Goal: Book appointment/travel/reservation

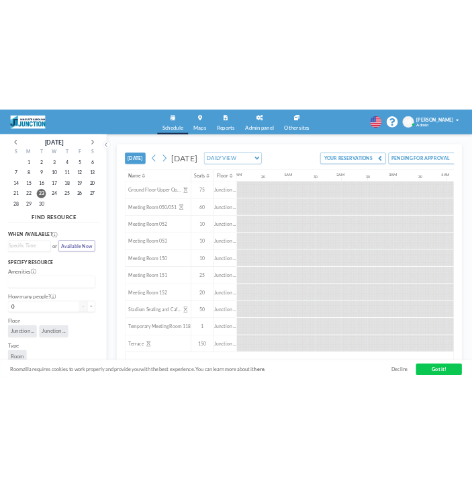
scroll to position [0, 742]
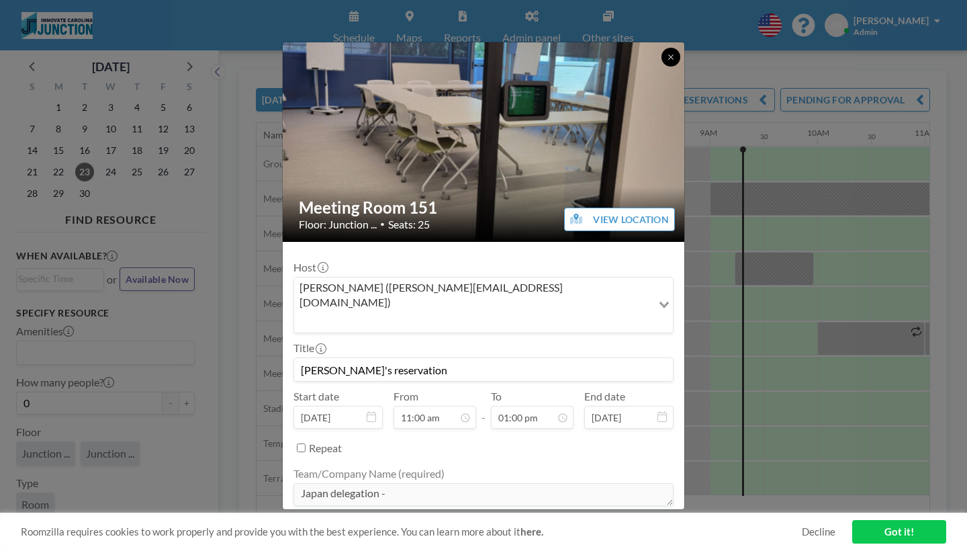
click at [667, 61] on icon at bounding box center [671, 57] width 8 height 8
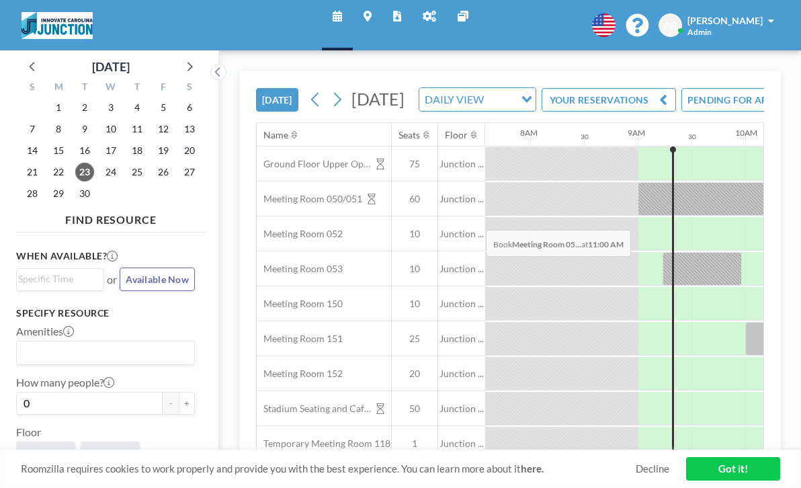
scroll to position [0, 819]
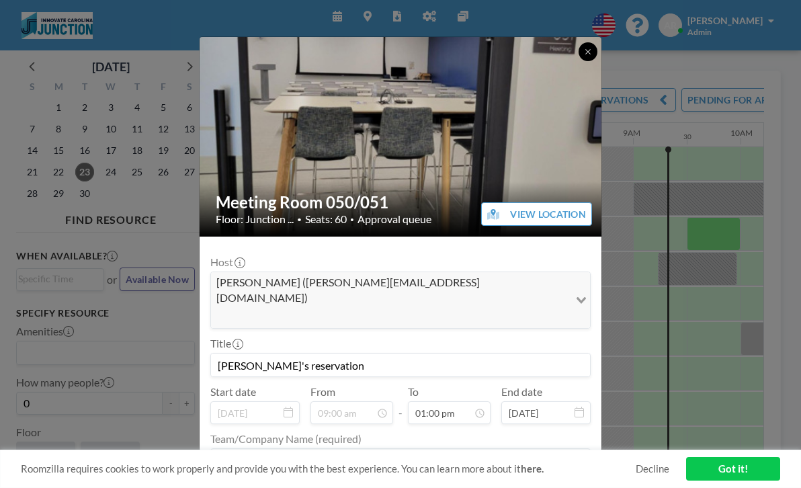
click at [584, 48] on icon at bounding box center [588, 52] width 8 height 8
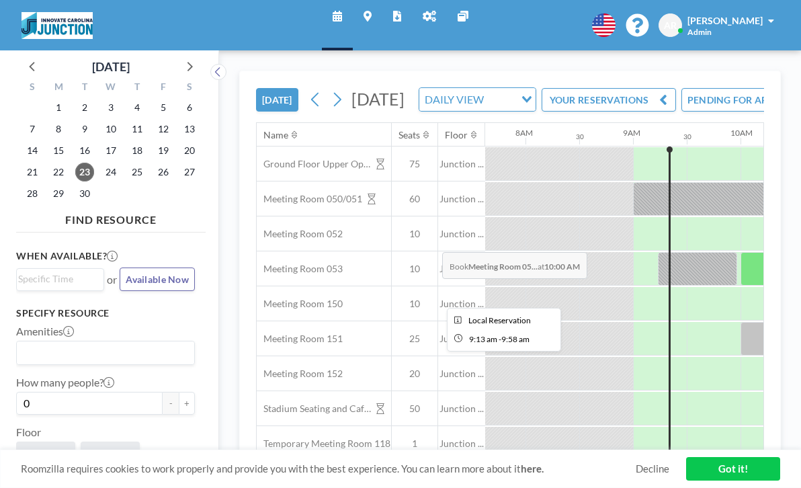
click at [658, 252] on div at bounding box center [697, 269] width 79 height 34
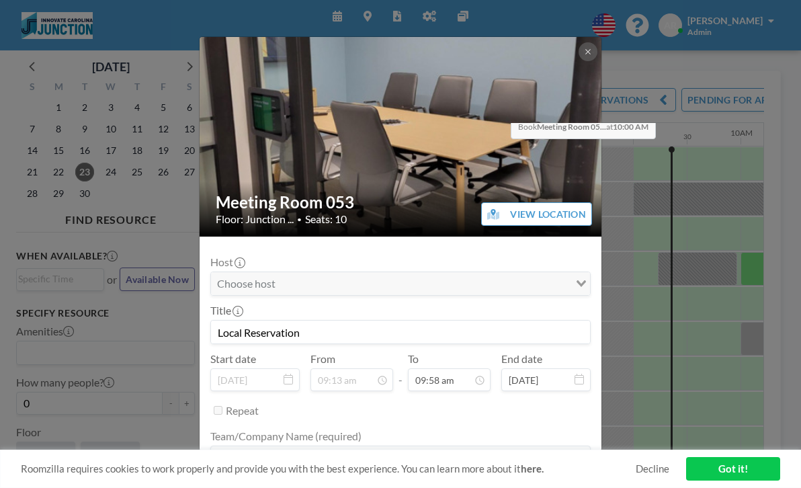
click at [506, 95] on img at bounding box center [400, 137] width 403 height 202
click at [584, 51] on icon at bounding box center [588, 52] width 8 height 8
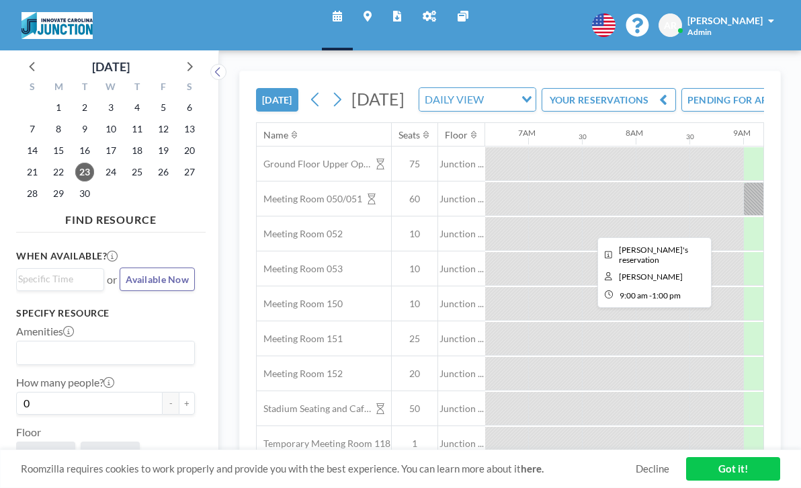
scroll to position [0, 711]
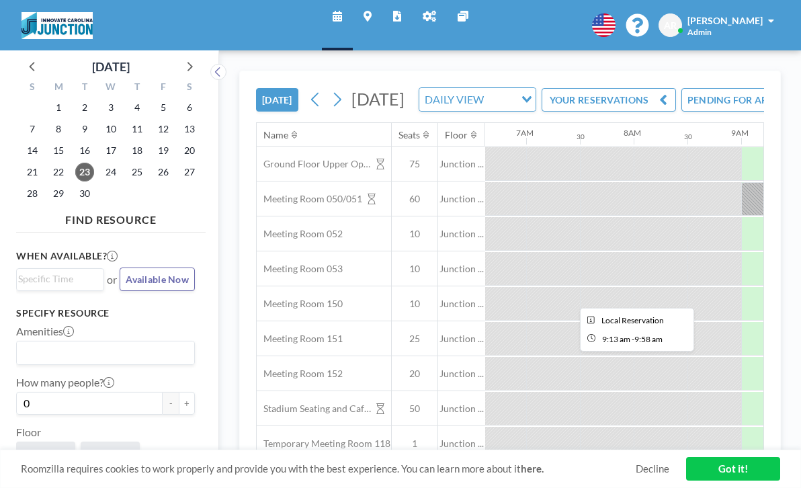
click at [766, 252] on div at bounding box center [805, 269] width 79 height 34
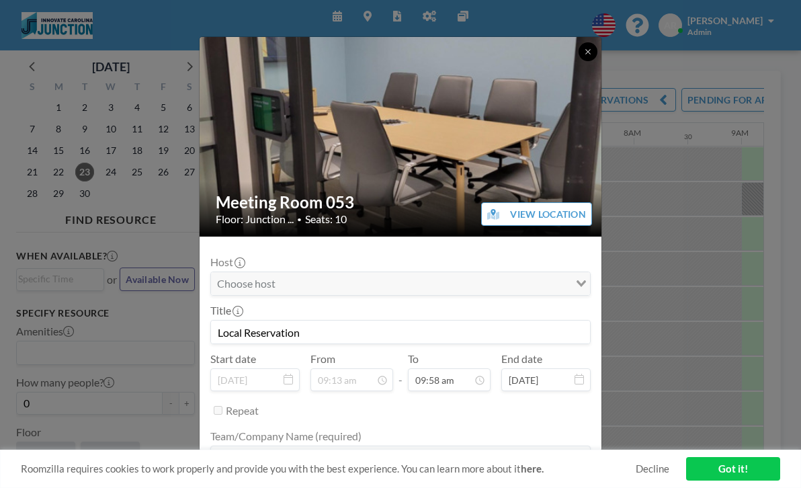
click at [584, 49] on icon at bounding box center [588, 52] width 8 height 8
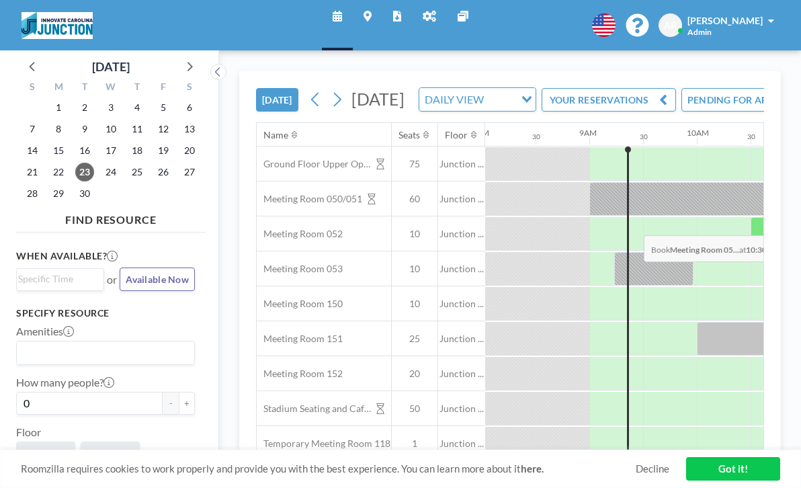
scroll to position [0, 877]
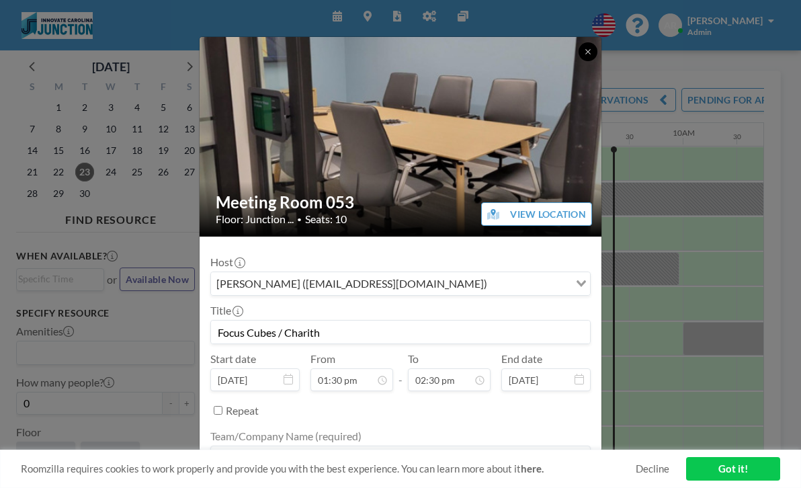
click at [585, 50] on icon at bounding box center [587, 52] width 5 height 5
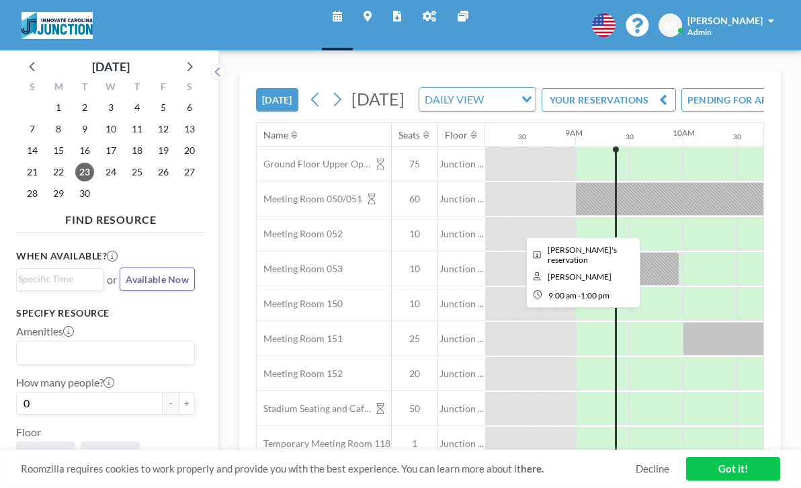
click at [575, 182] on div at bounding box center [790, 199] width 430 height 34
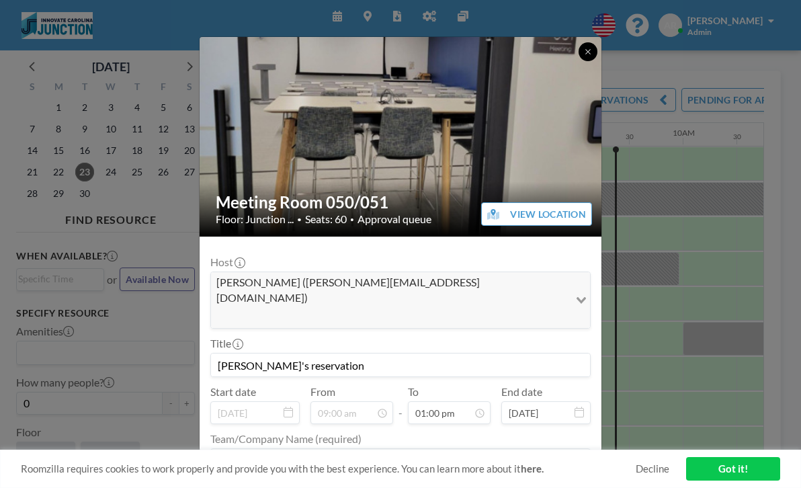
click at [585, 52] on icon at bounding box center [587, 52] width 5 height 5
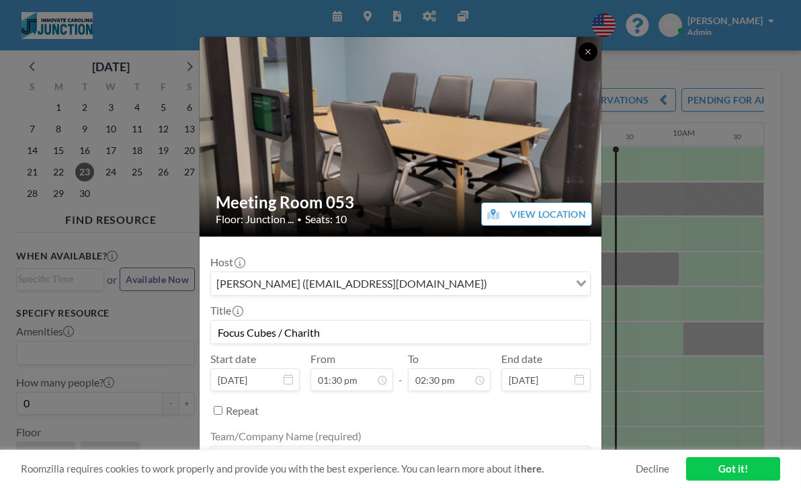
click at [584, 50] on icon at bounding box center [588, 52] width 8 height 8
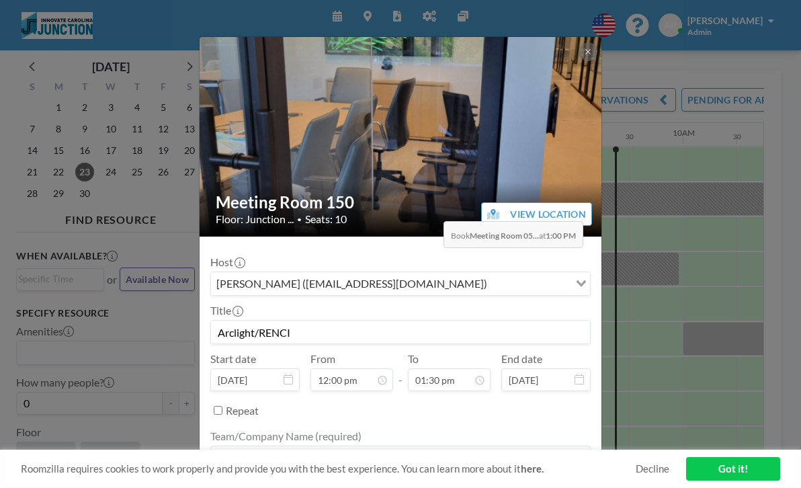
click at [438, 236] on form "Host [PERSON_NAME] ([EMAIL_ADDRESS][DOMAIN_NAME]) Loading... Title Arclight/REN…" at bounding box center [400, 400] width 402 height 329
click at [584, 48] on icon at bounding box center [588, 52] width 8 height 8
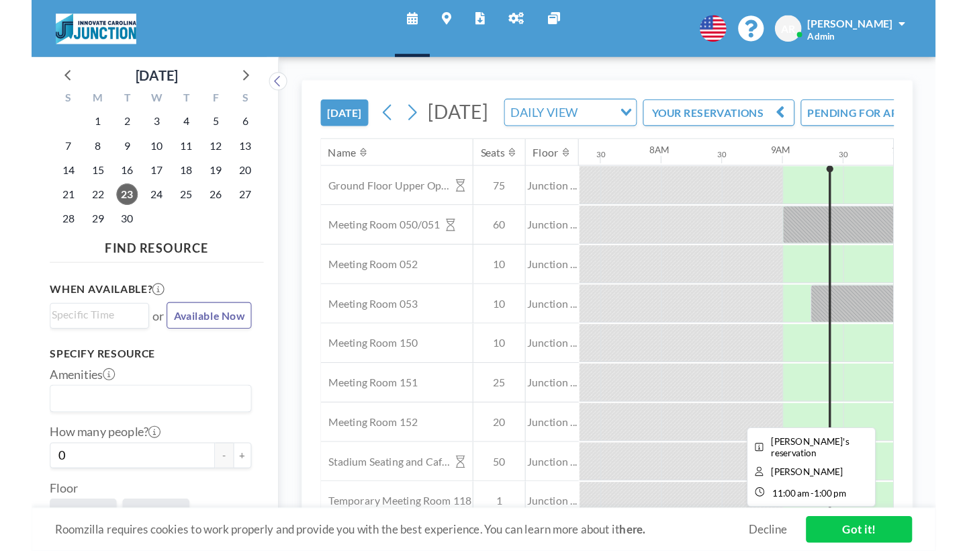
scroll to position [0, 786]
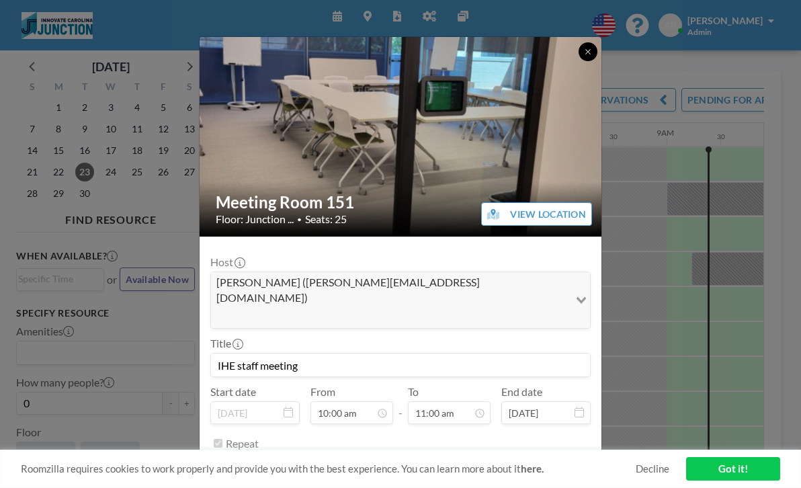
click at [578, 54] on button at bounding box center [587, 51] width 19 height 19
